Goal: Navigation & Orientation: Find specific page/section

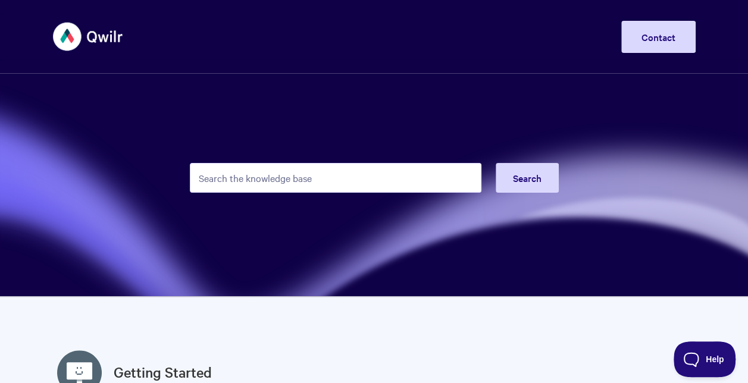
click at [79, 27] on img at bounding box center [88, 36] width 71 height 45
click at [105, 35] on img at bounding box center [88, 36] width 71 height 45
